Goal: Information Seeking & Learning: Stay updated

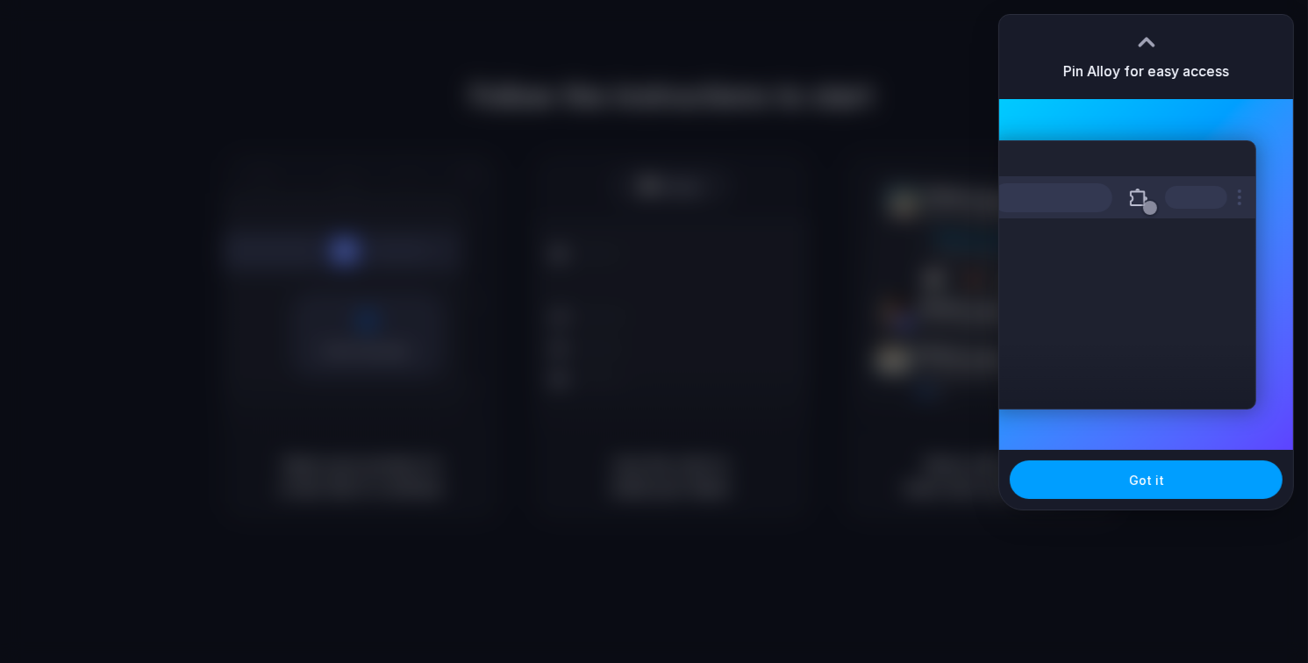
click at [1122, 486] on button "Got it" at bounding box center [1146, 479] width 273 height 39
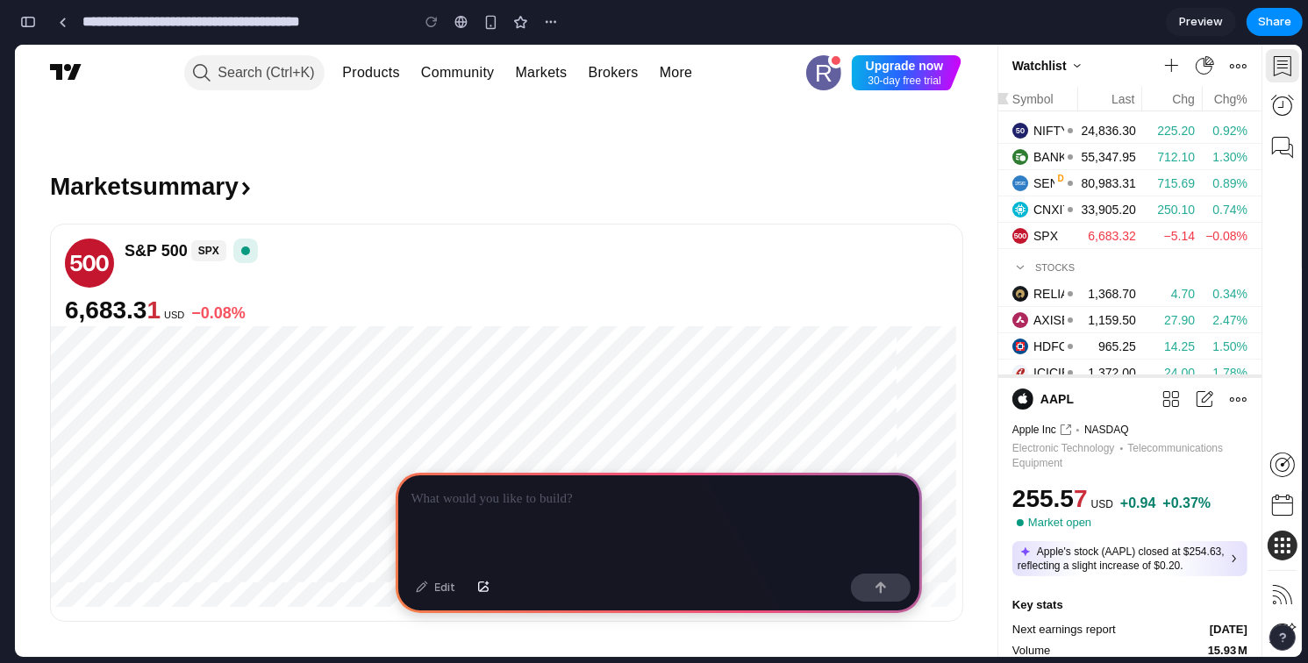
click at [662, 531] on div at bounding box center [659, 520] width 526 height 94
click at [669, 519] on div at bounding box center [659, 520] width 526 height 94
click at [372, 79] on link "Products" at bounding box center [371, 72] width 79 height 35
click at [462, 74] on link "Community" at bounding box center [457, 72] width 95 height 35
click at [702, 86] on div "Search Products Community Markets Brokers More" at bounding box center [444, 73] width 668 height 56
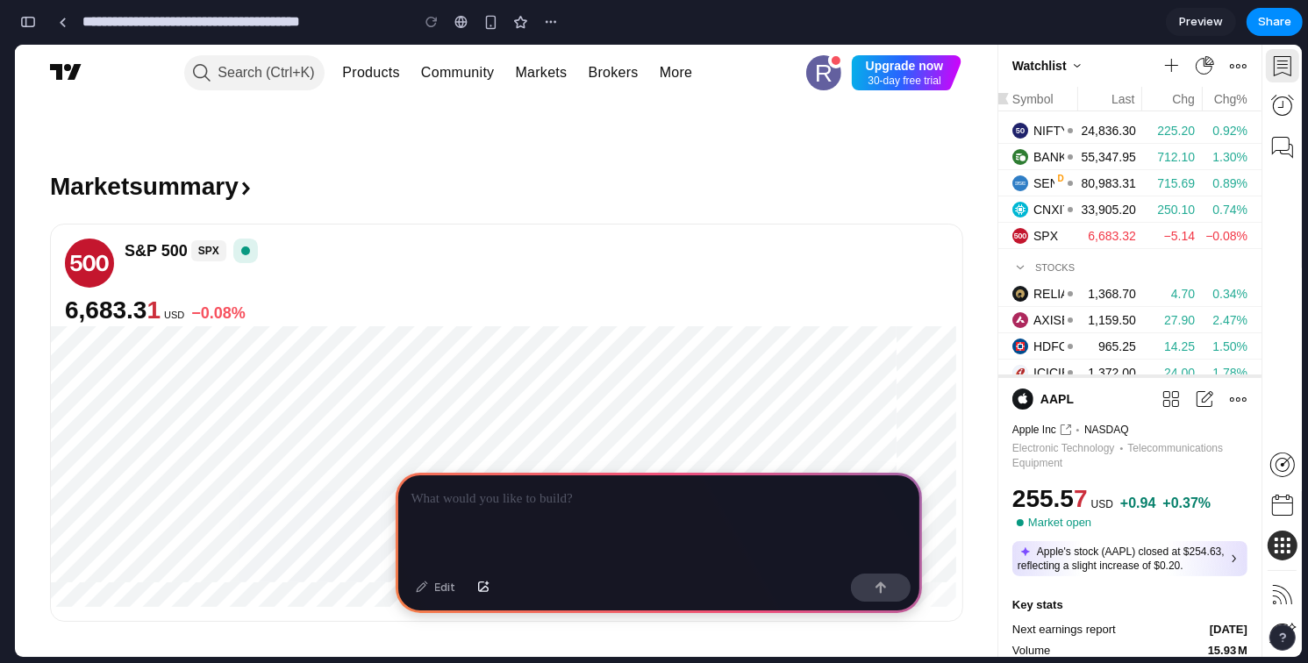
click at [525, 503] on div at bounding box center [659, 520] width 526 height 94
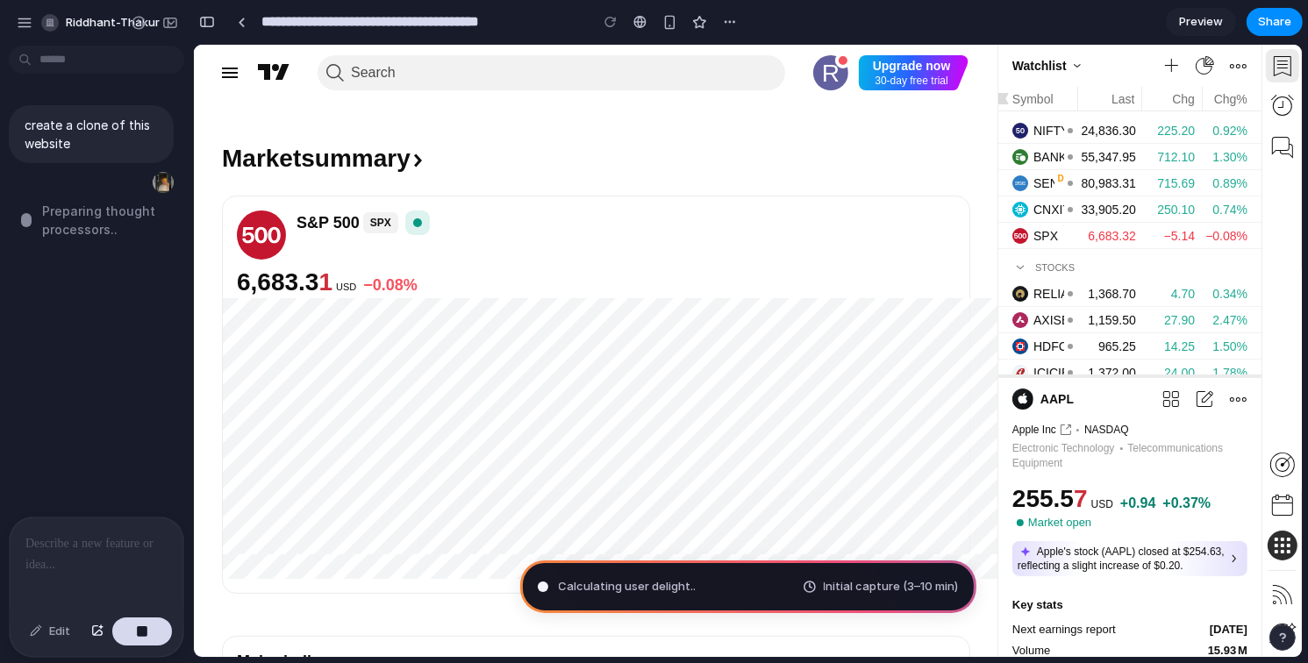
click at [86, 548] on div at bounding box center [97, 563] width 174 height 93
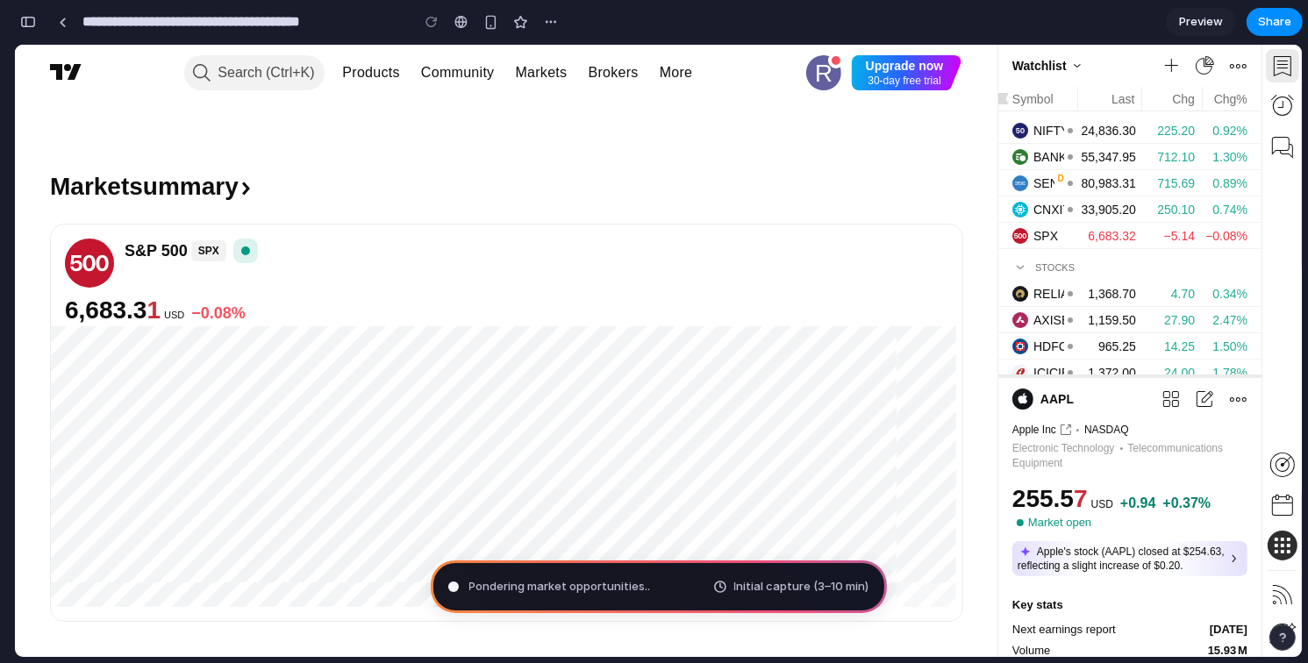
click at [641, 594] on span "Pondering market opportunities .." at bounding box center [560, 587] width 182 height 18
click at [860, 175] on div "Market summary ﻿ ﻿" at bounding box center [506, 187] width 913 height 32
click at [561, 587] on span "Consulting the digital oracle" at bounding box center [547, 587] width 157 height 18
click at [561, 587] on span "Consulting the digital oracle ." at bounding box center [549, 587] width 160 height 18
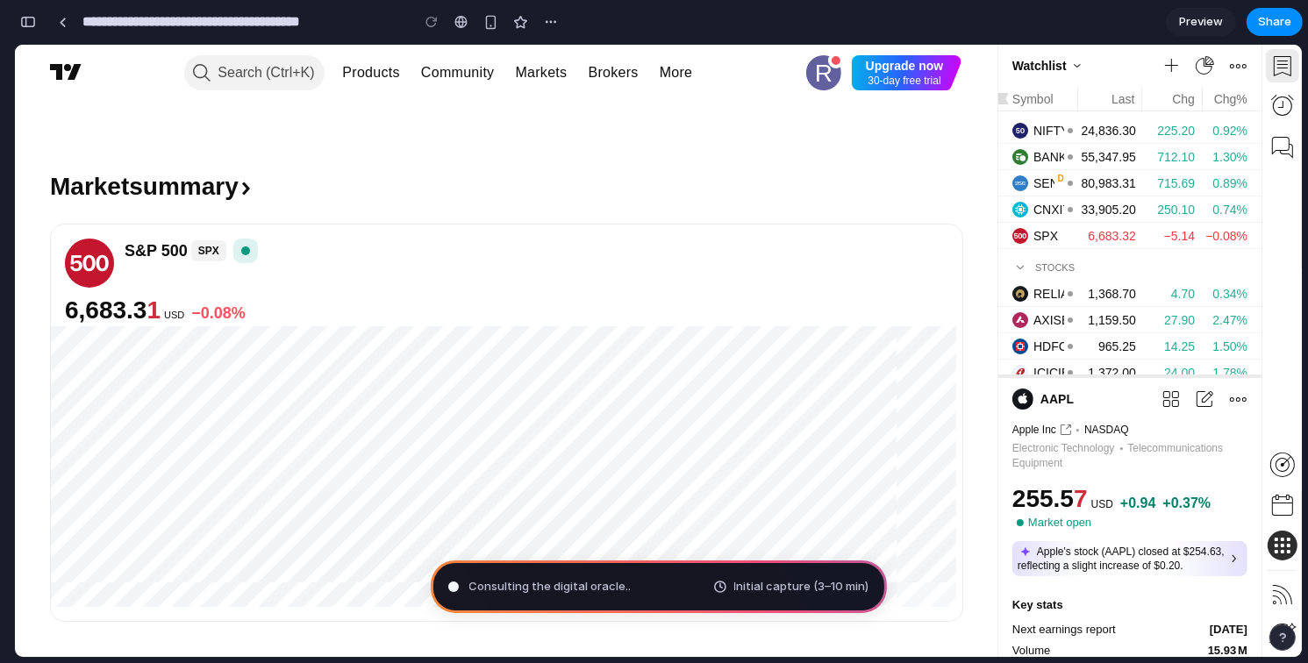
click at [561, 587] on span "Consulting the digital oracle .." at bounding box center [550, 587] width 162 height 18
drag, startPoint x: 561, startPoint y: 587, endPoint x: 532, endPoint y: 573, distance: 33.0
click at [560, 587] on span "Consulting the digital oracle" at bounding box center [547, 587] width 157 height 18
click at [27, 6] on div "**********" at bounding box center [289, 22] width 550 height 39
click at [26, 29] on button "button" at bounding box center [28, 22] width 28 height 28
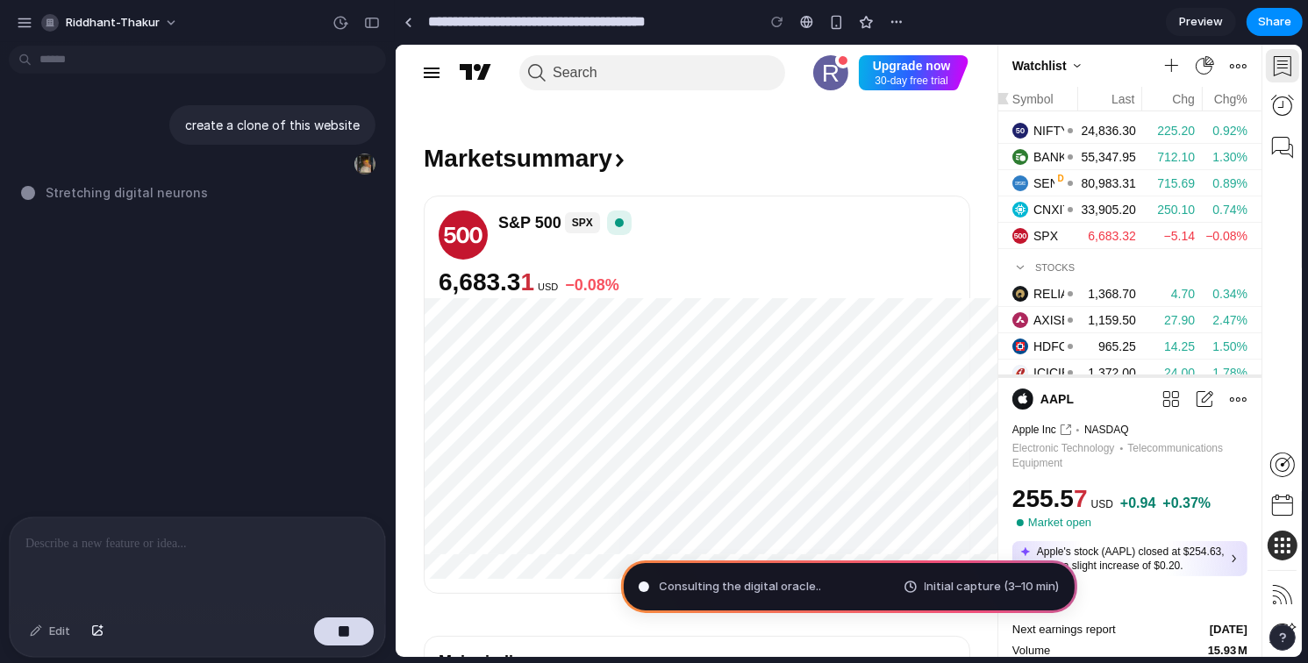
drag, startPoint x: 173, startPoint y: 520, endPoint x: 174, endPoint y: 531, distance: 10.6
click at [174, 520] on div at bounding box center [197, 563] width 375 height 93
click at [166, 549] on div at bounding box center [197, 563] width 375 height 93
type input "**********"
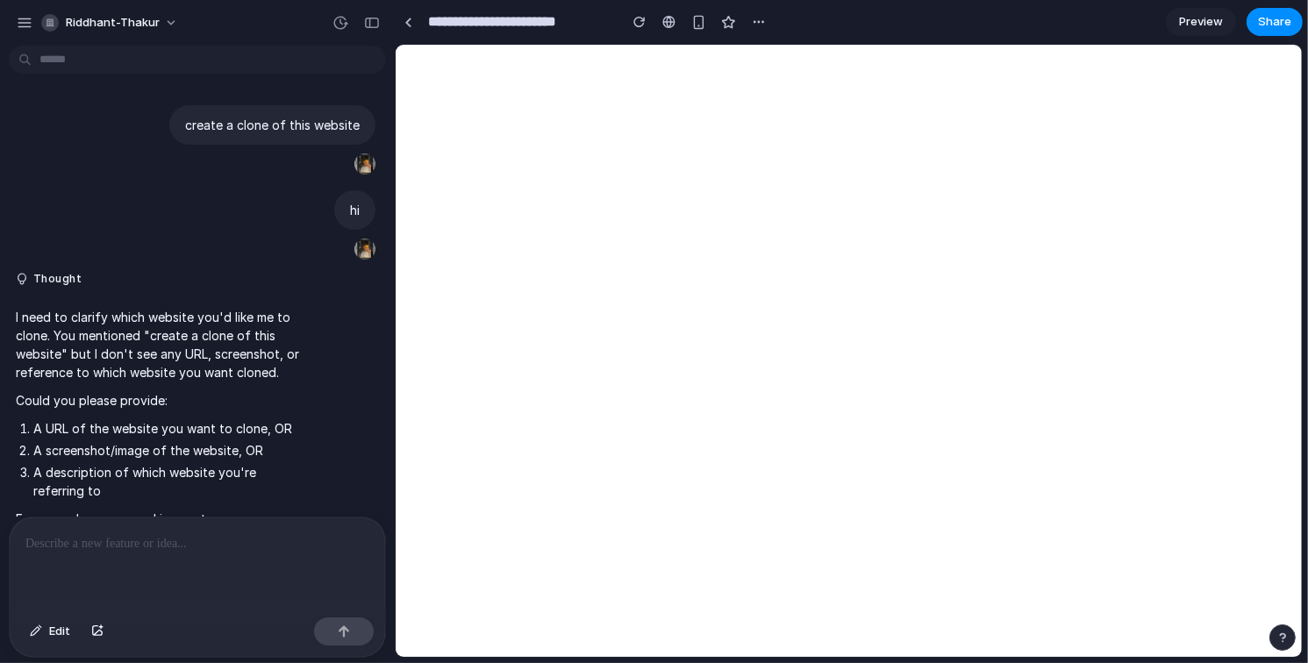
scroll to position [745, 0]
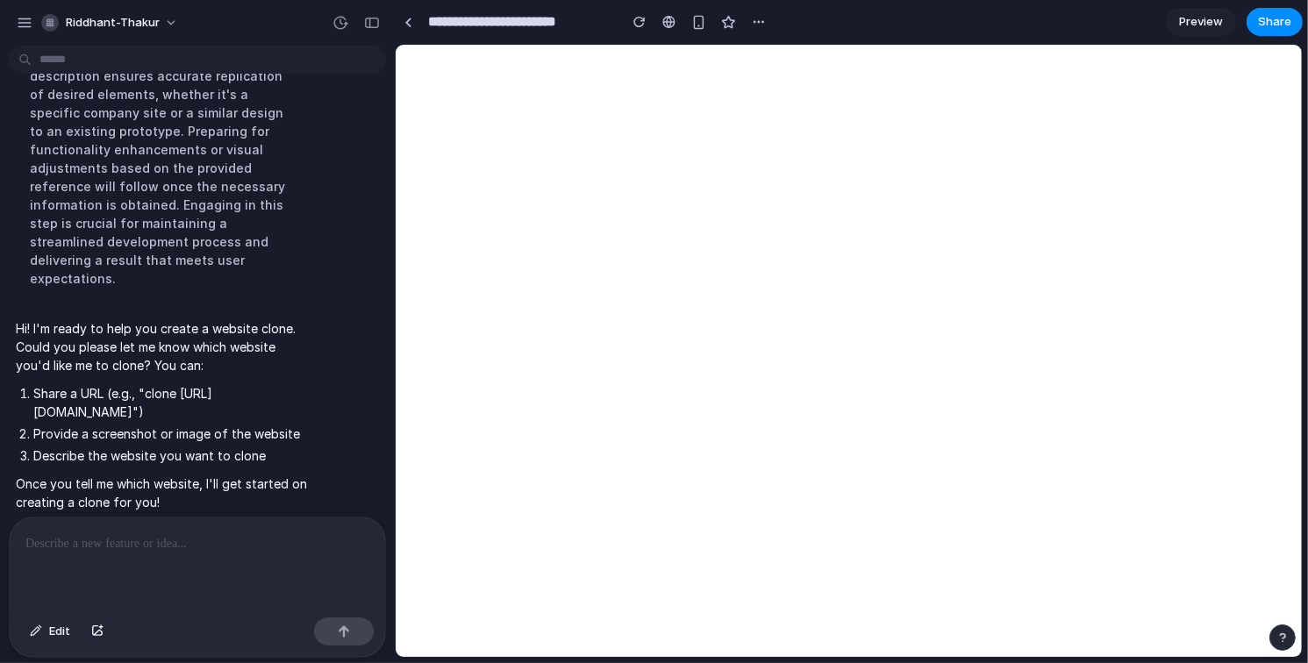
click at [150, 548] on div at bounding box center [197, 563] width 375 height 93
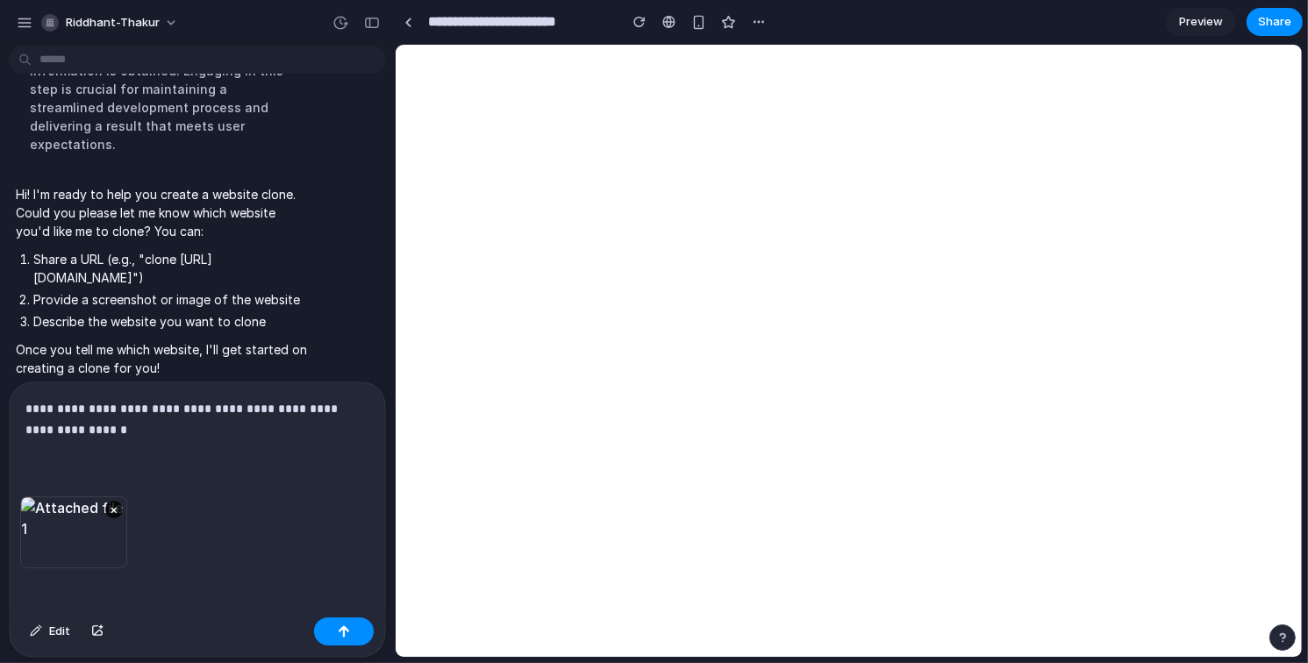
scroll to position [880, 0]
click at [223, 511] on div "×" at bounding box center [187, 532] width 107 height 72
click at [224, 505] on button "×" at bounding box center [228, 510] width 18 height 18
click at [252, 423] on p "**********" at bounding box center [193, 419] width 337 height 42
click at [234, 427] on p "**********" at bounding box center [193, 419] width 337 height 42
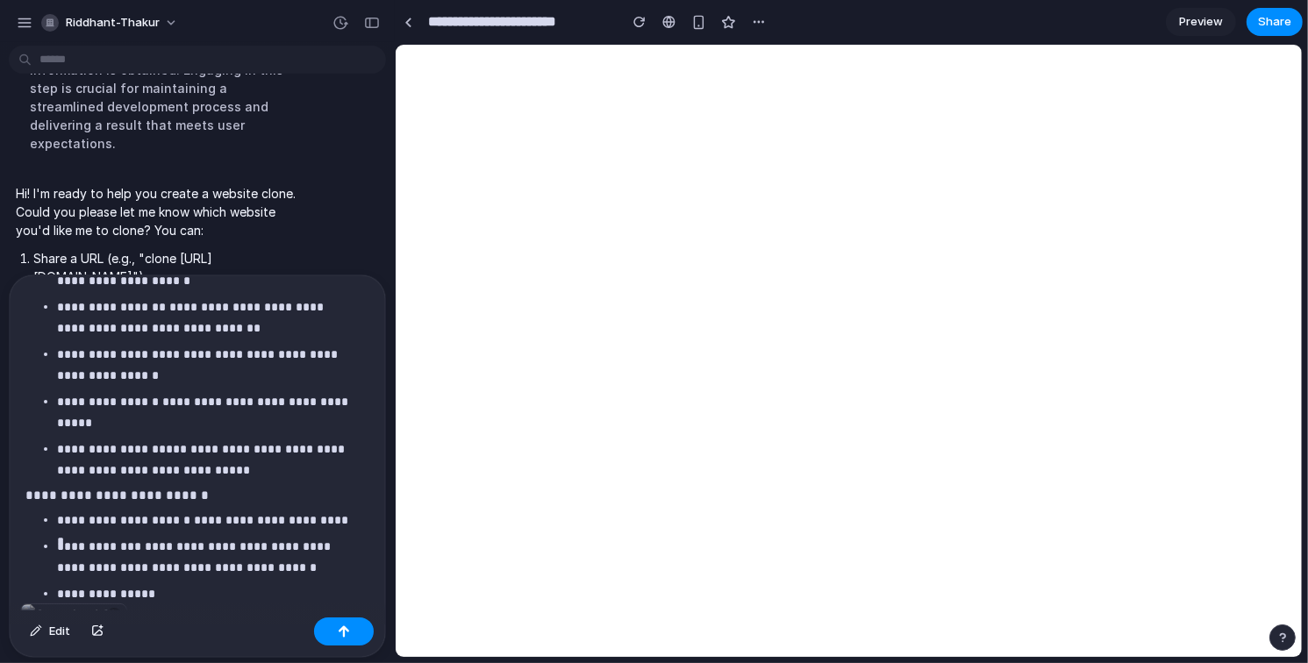
scroll to position [1842, 0]
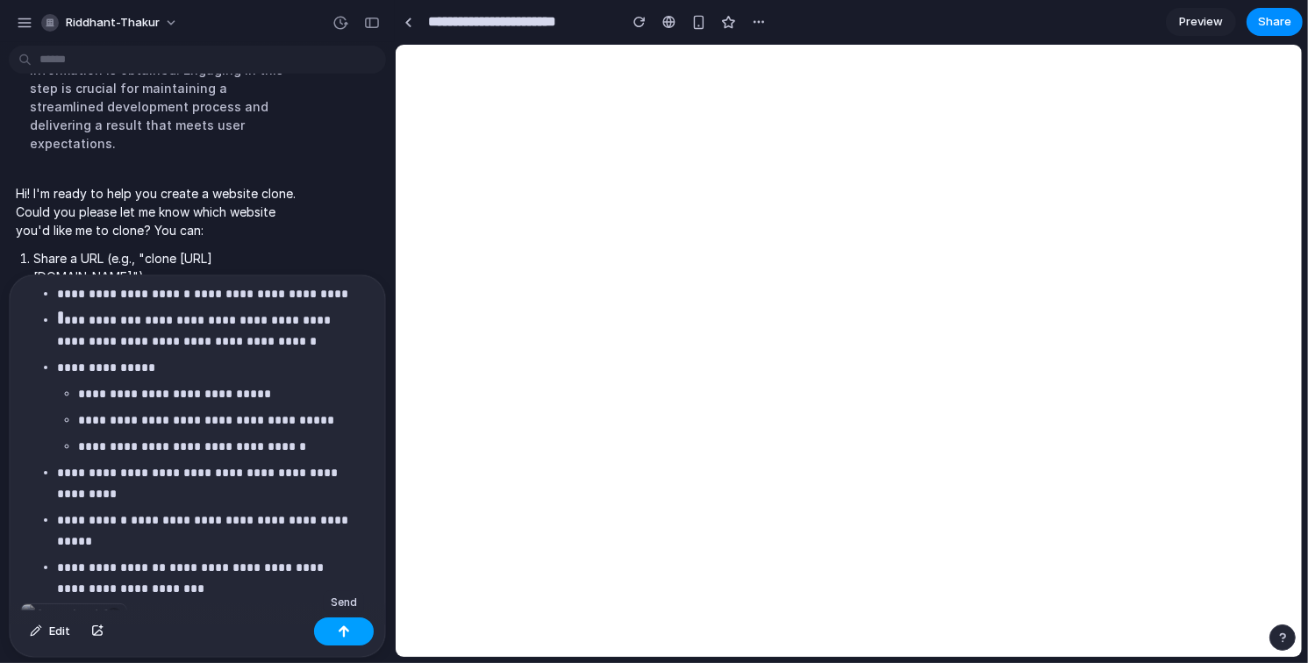
click at [336, 632] on button "button" at bounding box center [344, 631] width 60 height 28
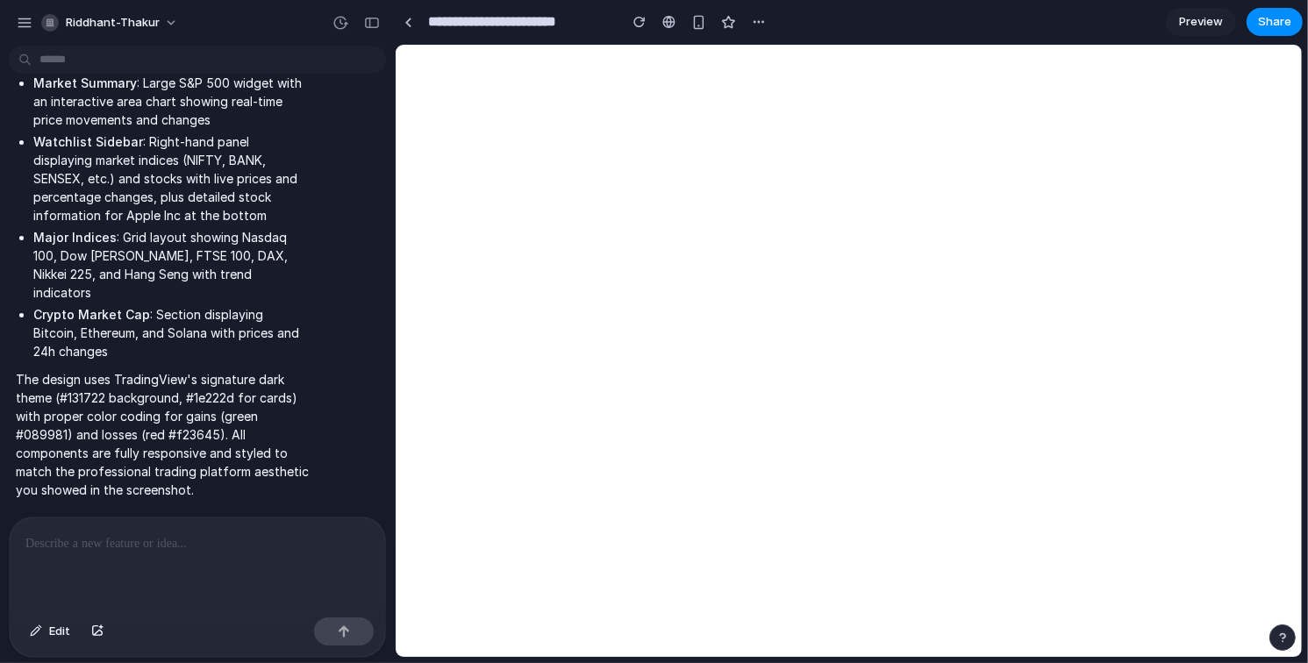
scroll to position [23413, 0]
click at [230, 375] on p "The design uses TradingView's signature dark theme (#131722 background, #1e222d…" at bounding box center [162, 434] width 293 height 129
click at [191, 536] on p at bounding box center [193, 543] width 337 height 21
click at [176, 538] on p at bounding box center [193, 543] width 337 height 21
click at [175, 566] on div at bounding box center [194, 563] width 368 height 93
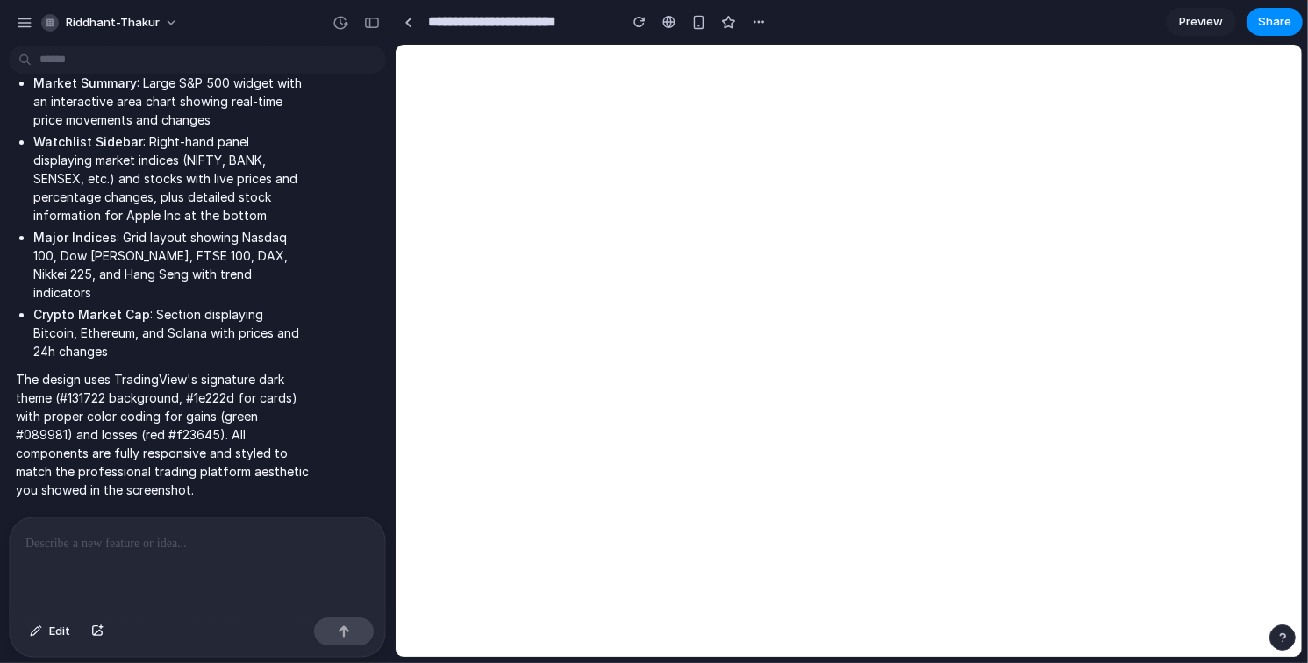
click at [103, 556] on div at bounding box center [194, 563] width 368 height 93
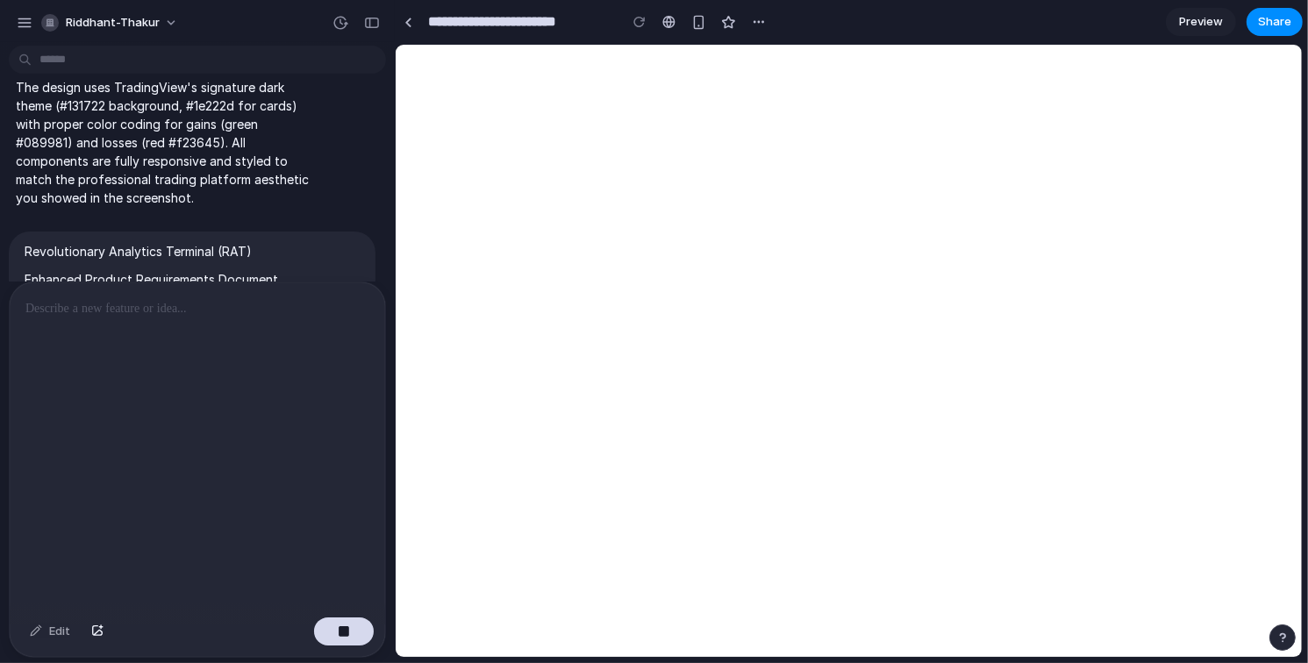
scroll to position [38385, 0]
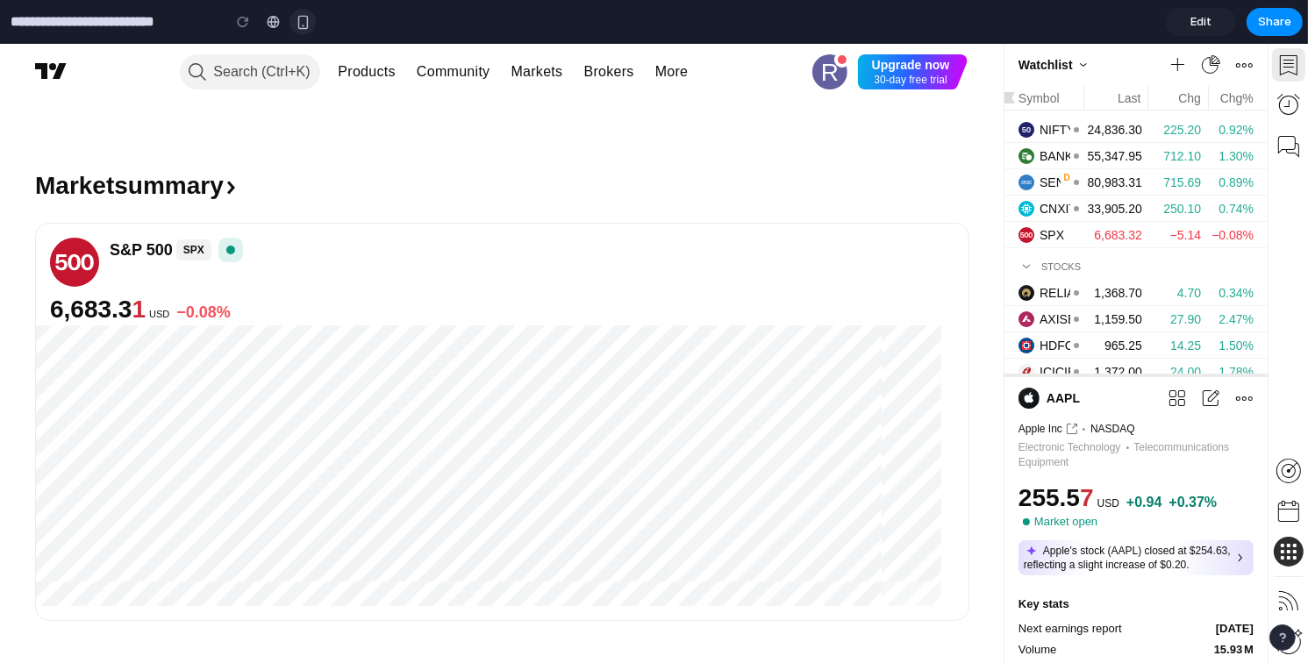
click at [304, 18] on div "button" at bounding box center [303, 22] width 15 height 15
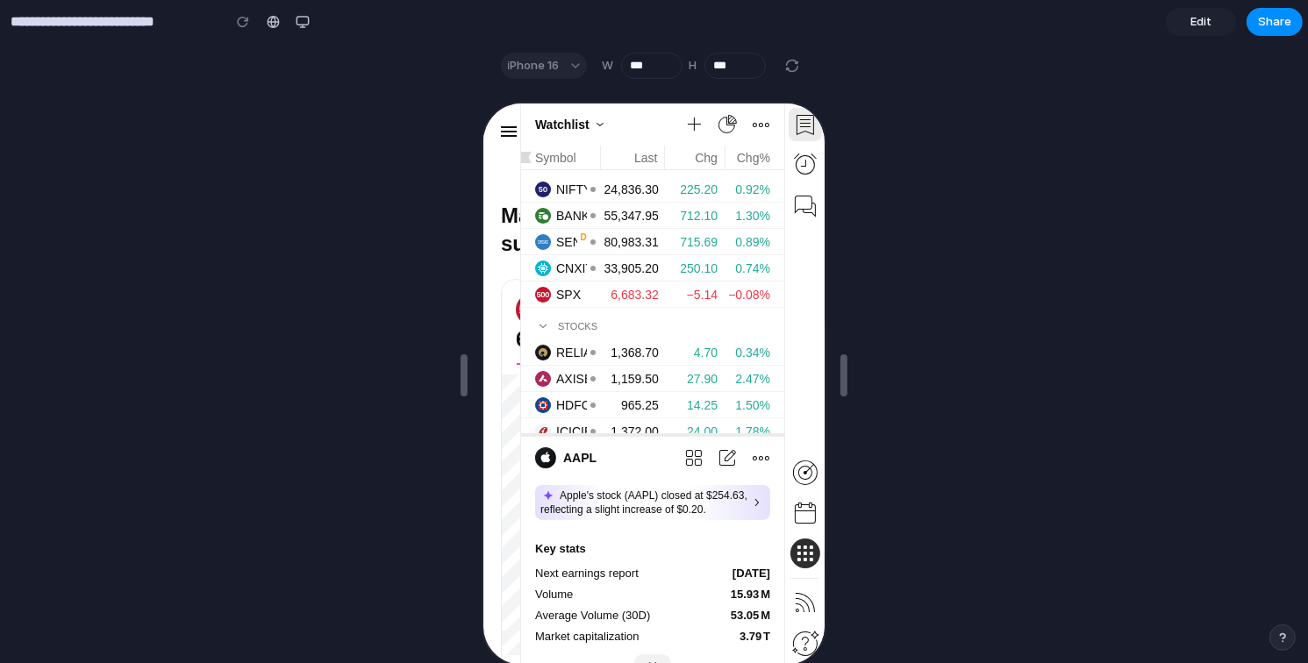
scroll to position [175, 0]
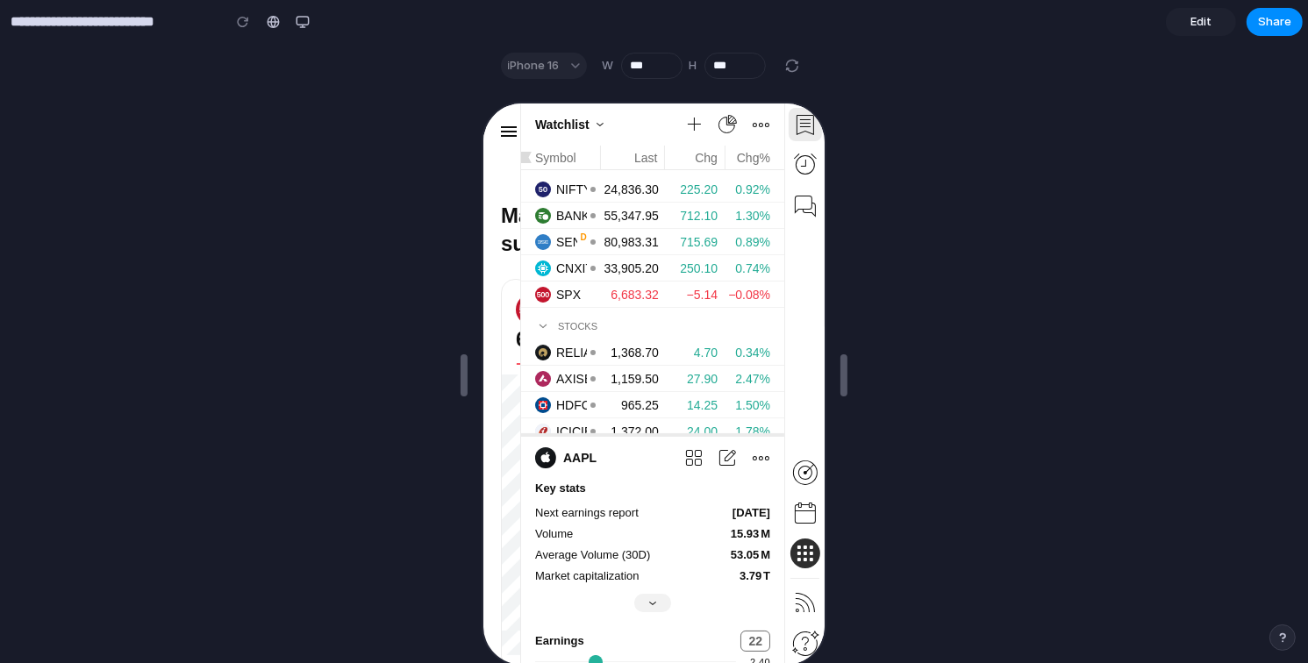
click at [785, 124] on icon "Watchlist, details and news" at bounding box center [802, 122] width 39 height 39
click at [496, 122] on button "Open menu" at bounding box center [506, 128] width 35 height 35
click at [559, 119] on span "Watchlist" at bounding box center [559, 122] width 54 height 25
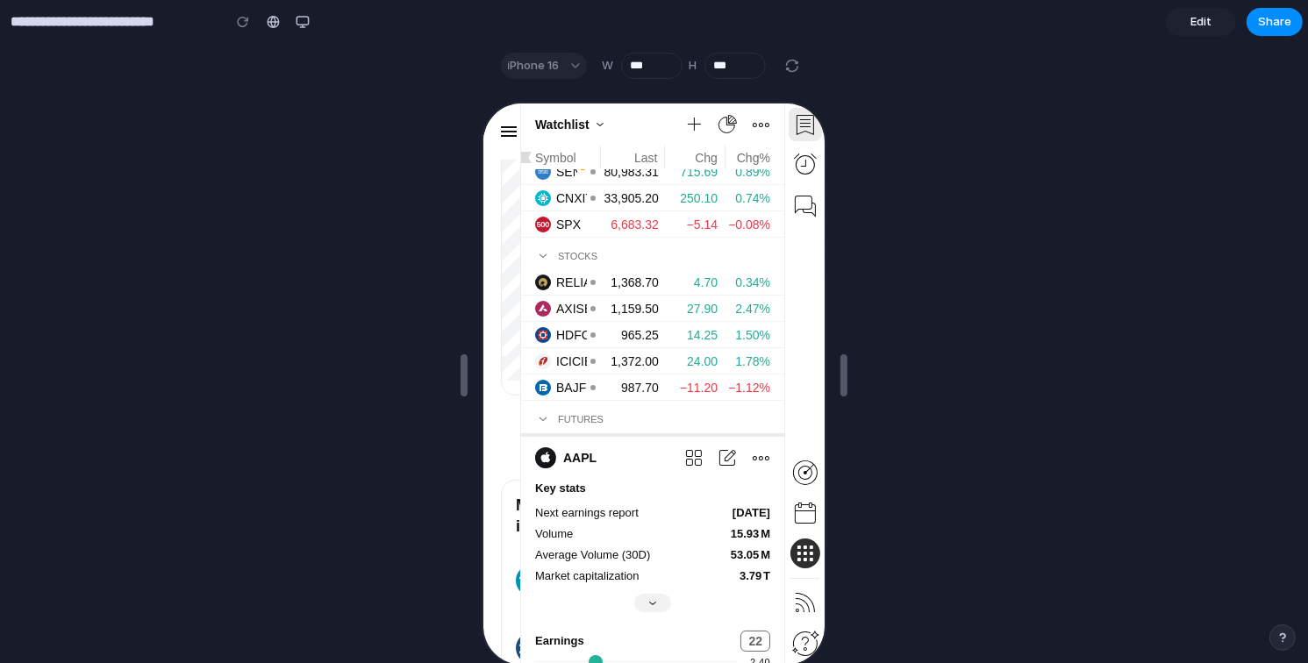
scroll to position [351, 0]
click at [305, 22] on div "button" at bounding box center [303, 22] width 14 height 14
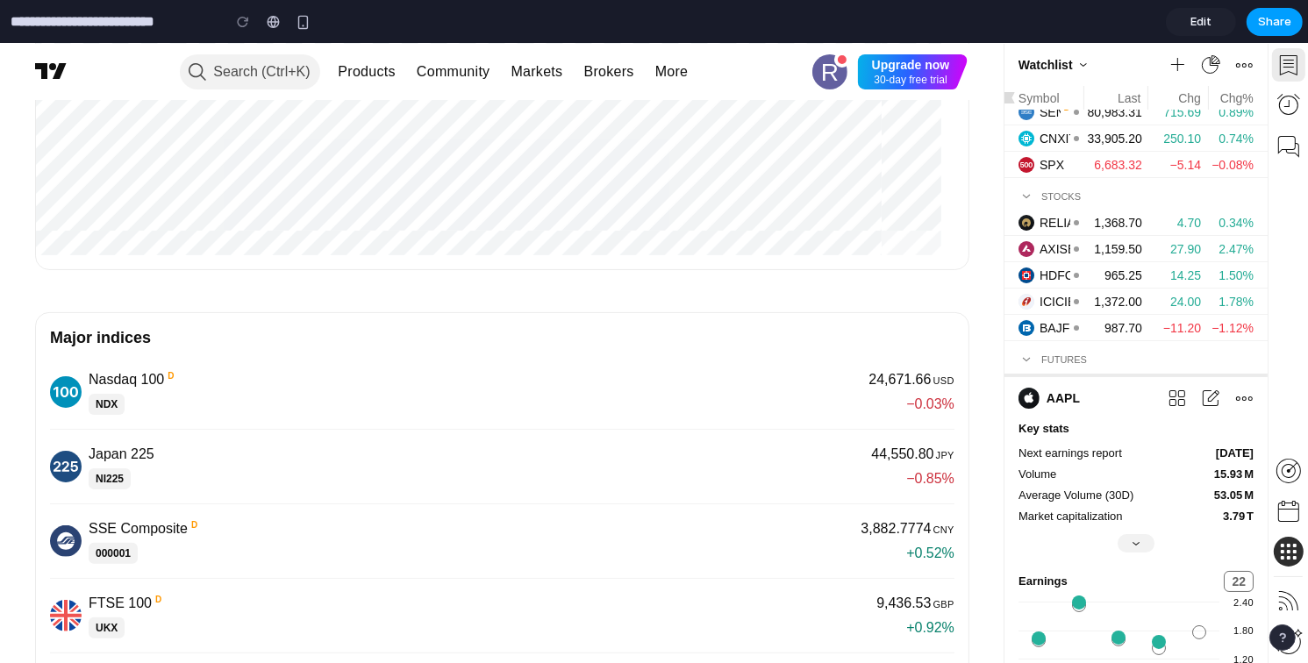
click at [1267, 21] on span "Share" at bounding box center [1274, 22] width 33 height 18
click at [784, 260] on div "Share ' TradingView Market Snapshot ' Riddhant thakur Creator Anyone at Riddhan…" at bounding box center [654, 331] width 1308 height 663
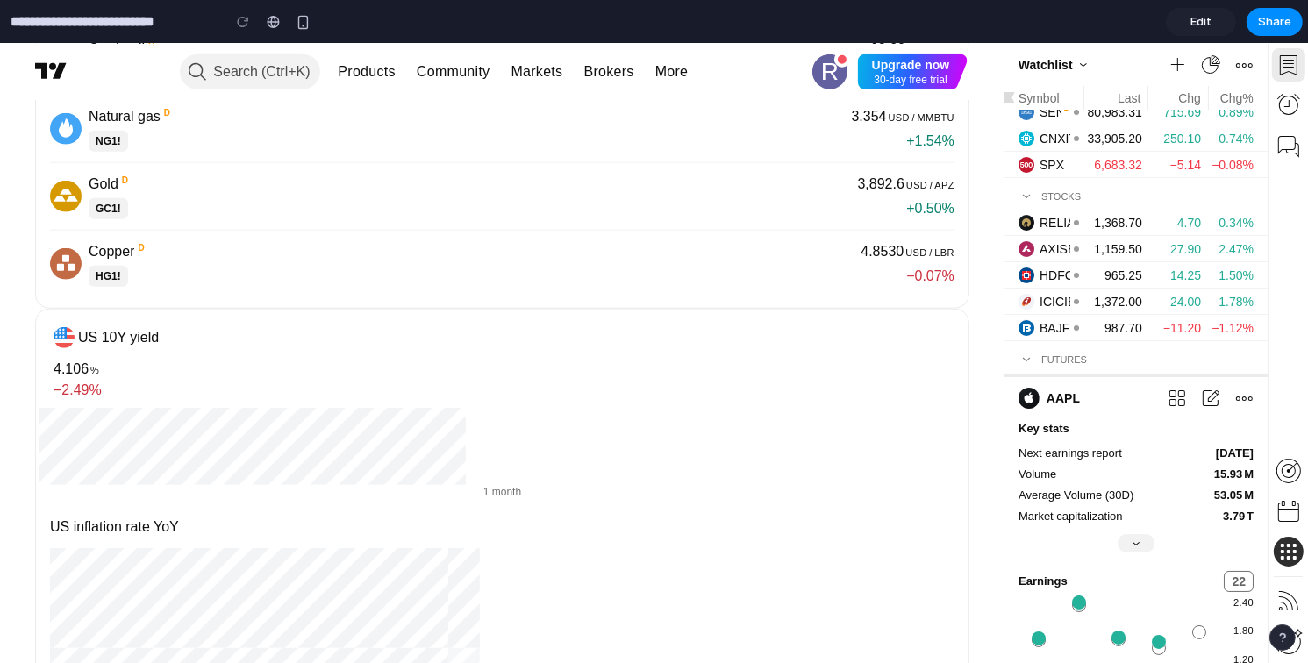
scroll to position [2017, 0]
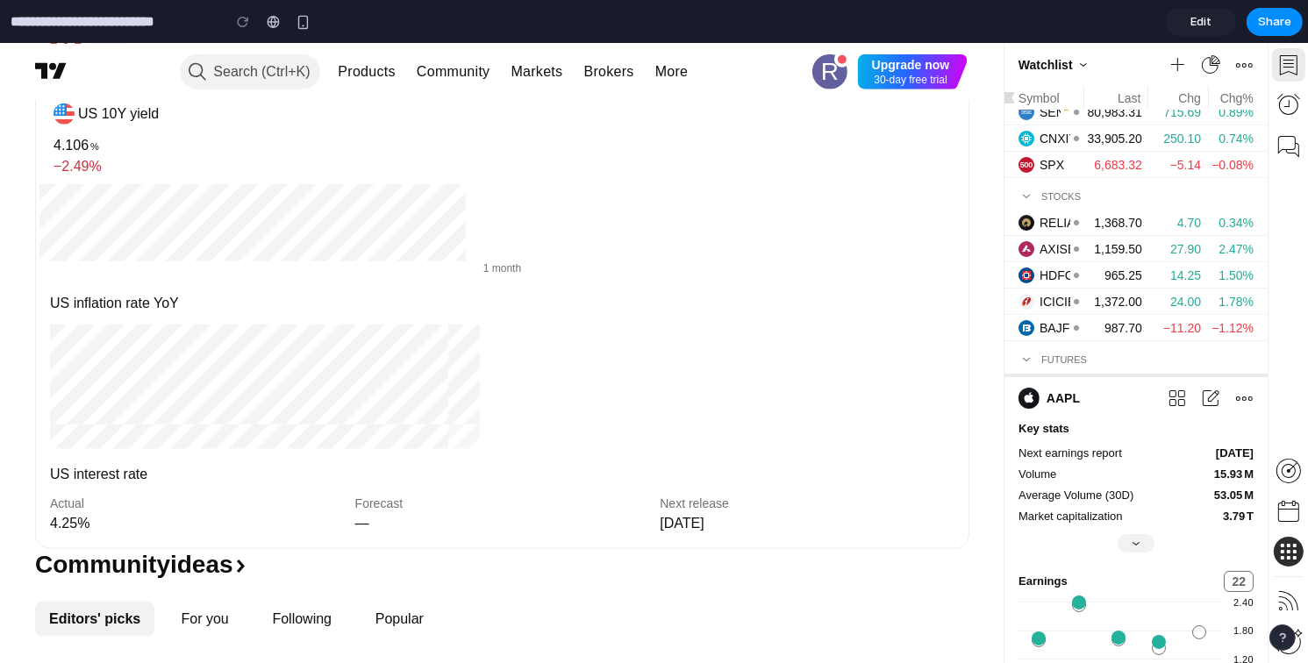
click at [361, 382] on link "US inflation rate YoY" at bounding box center [501, 371] width 925 height 178
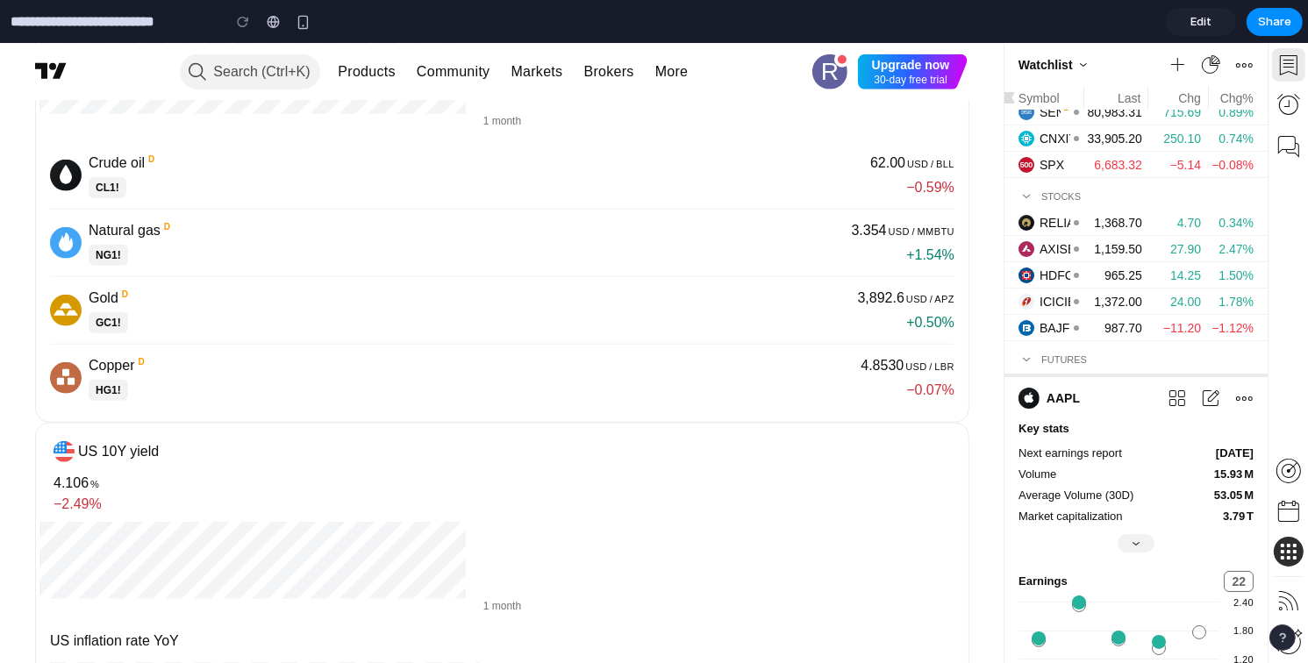
scroll to position [1666, 0]
